Goal: Book appointment/travel/reservation

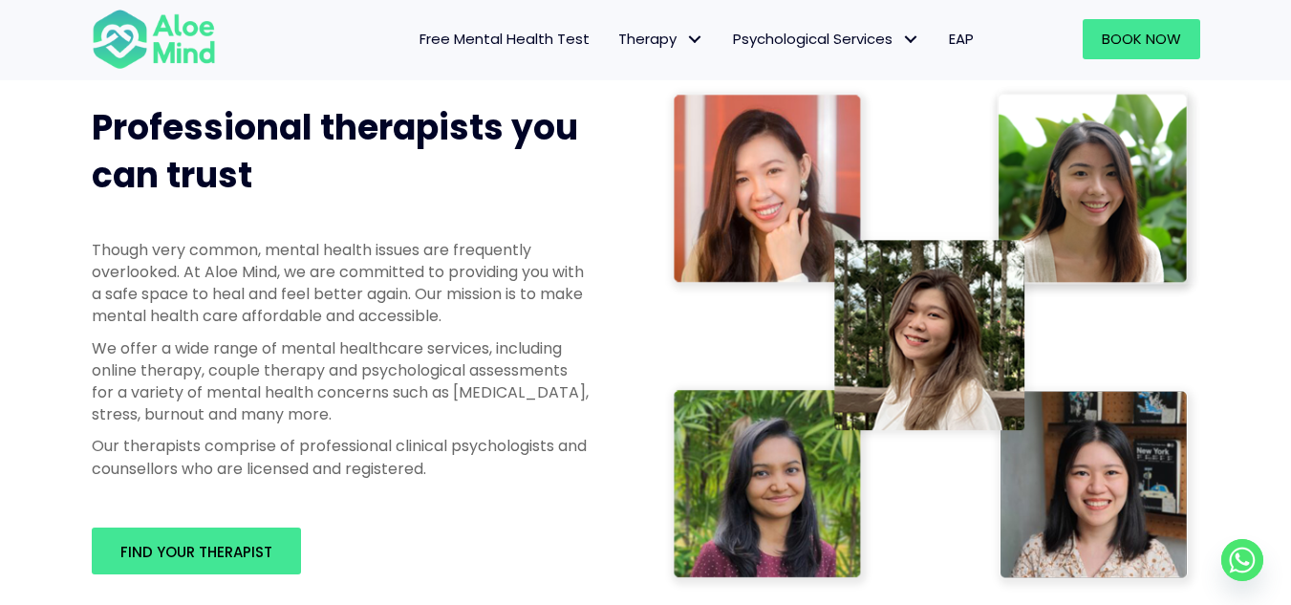
scroll to position [892, 0]
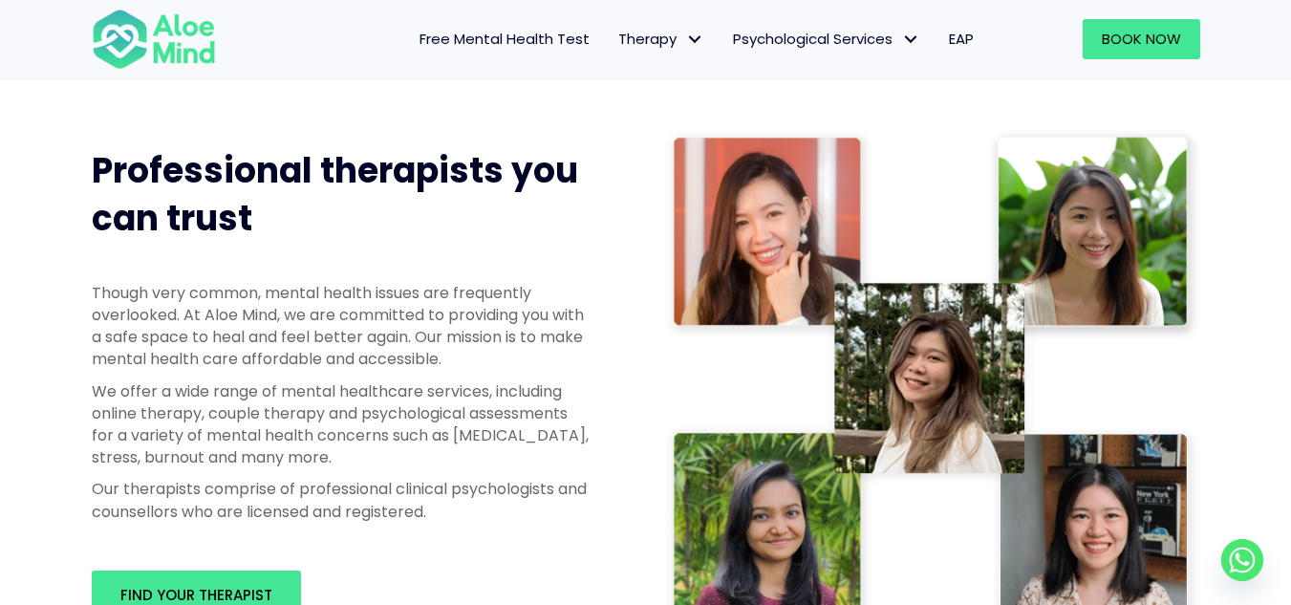
click at [548, 35] on span "Free Mental Health Test" at bounding box center [504, 39] width 170 height 20
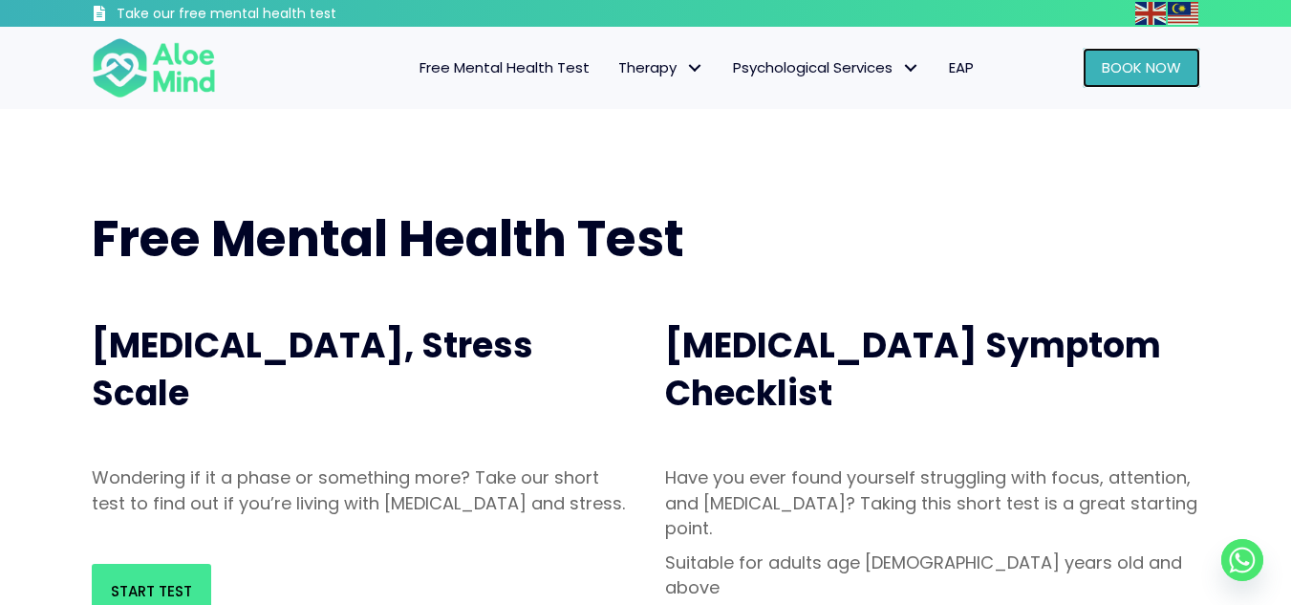
click at [1148, 68] on span "Book Now" at bounding box center [1141, 67] width 79 height 20
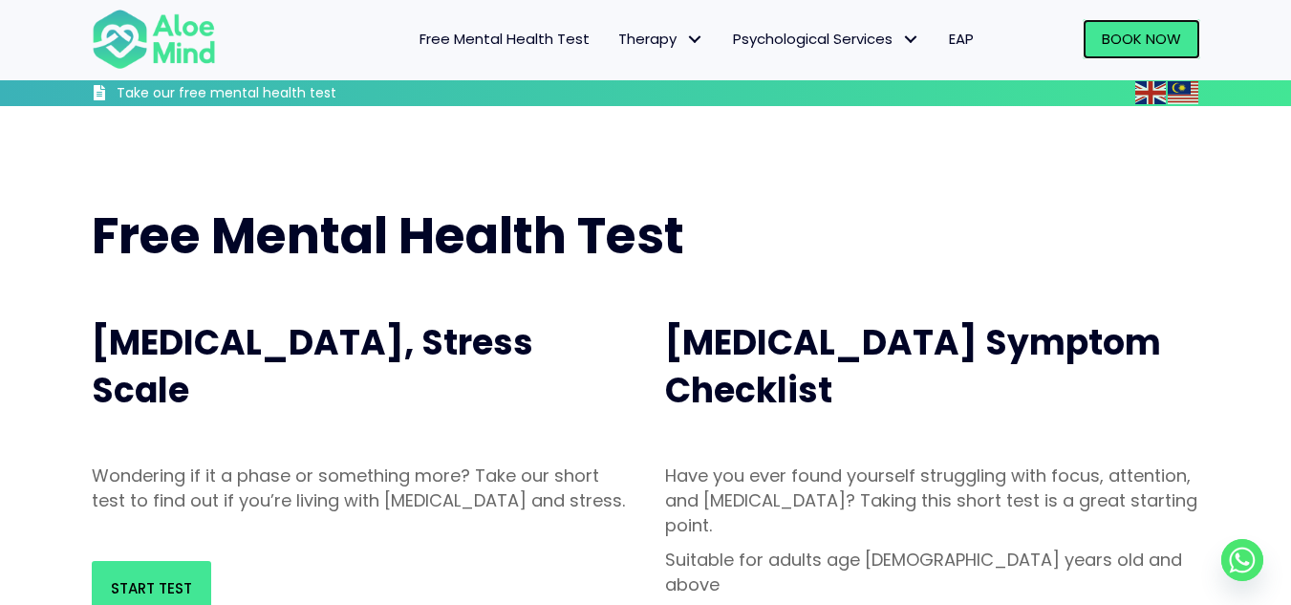
scroll to position [446, 0]
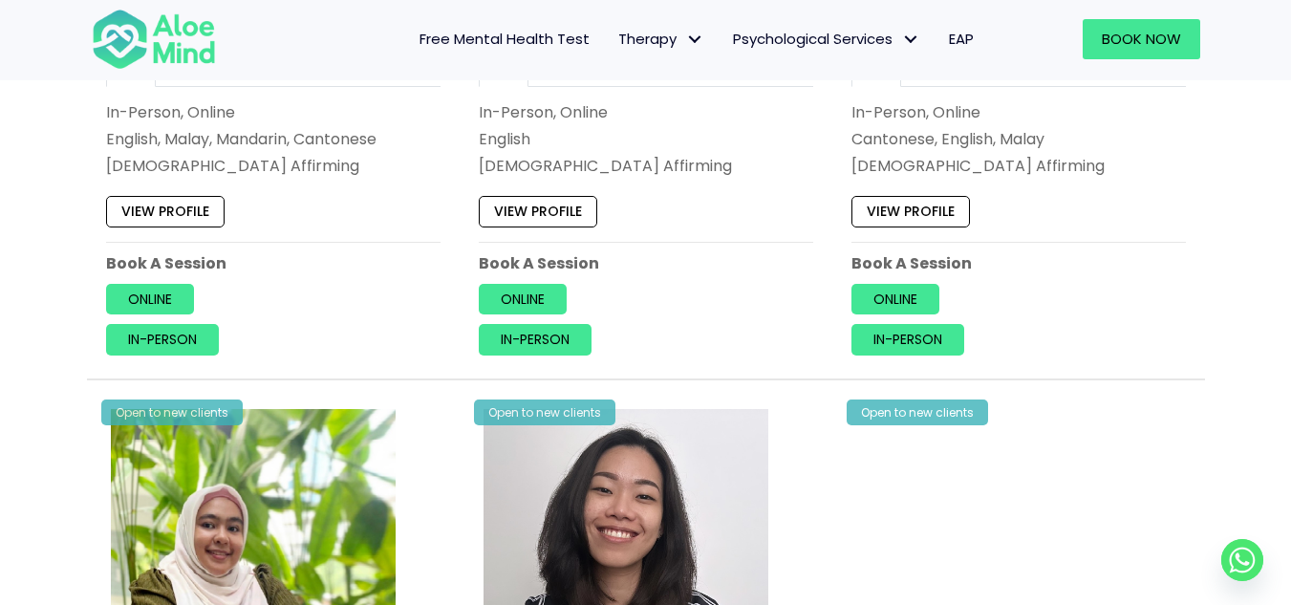
scroll to position [1338, 0]
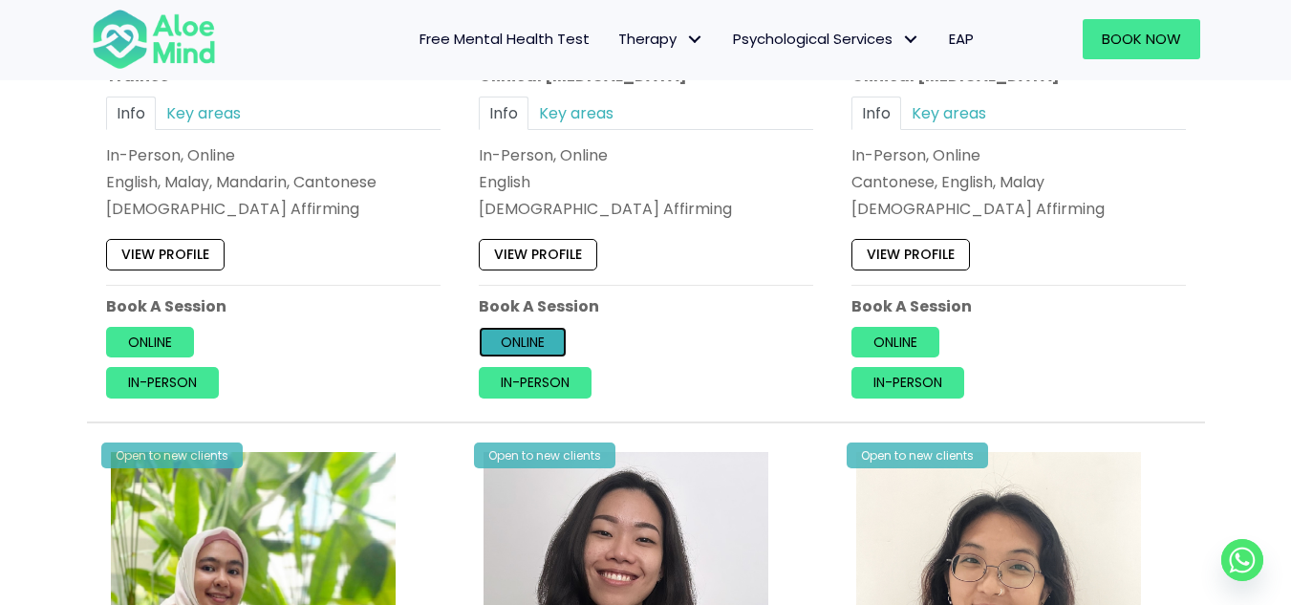
click at [516, 341] on link "Online" at bounding box center [523, 342] width 88 height 31
